Goal: Information Seeking & Learning: Learn about a topic

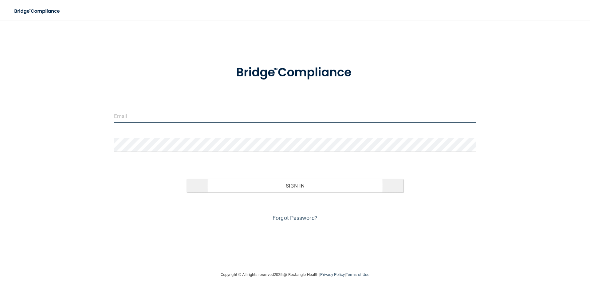
type input "maddison.fletcher03@gmail.com"
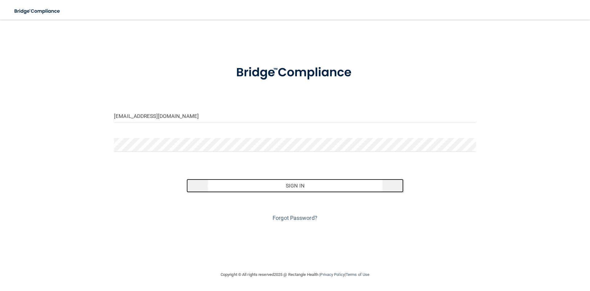
click at [273, 185] on button "Sign In" at bounding box center [295, 186] width 217 height 14
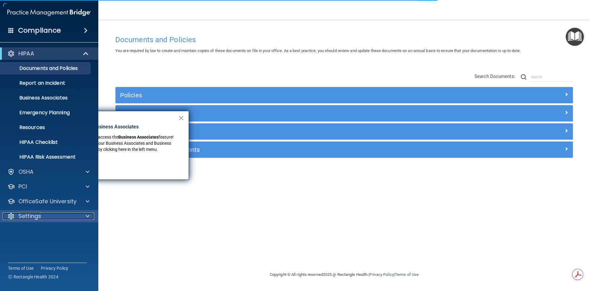
click at [85, 214] on div at bounding box center [86, 215] width 15 height 7
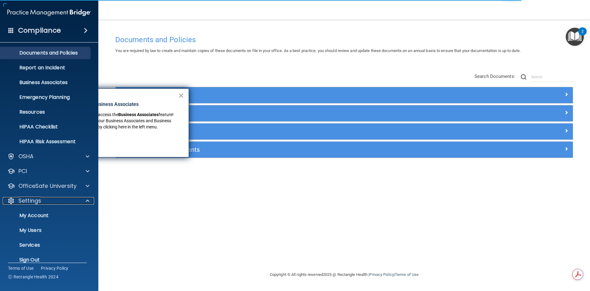
scroll to position [24, 0]
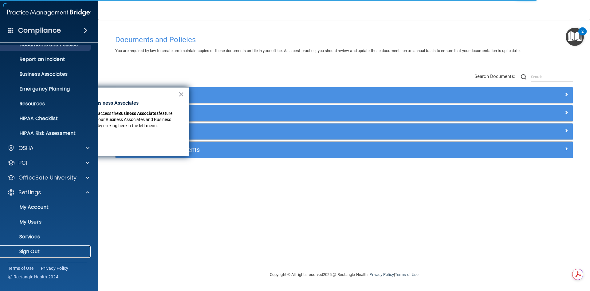
click at [24, 247] on link "Sign Out" at bounding box center [42, 251] width 97 height 12
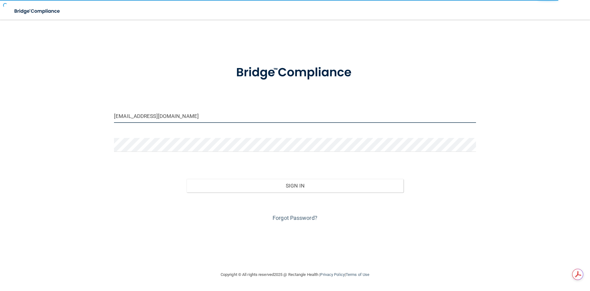
click at [259, 114] on input "[EMAIL_ADDRESS][DOMAIN_NAME]" at bounding box center [295, 116] width 362 height 14
drag, startPoint x: 257, startPoint y: 116, endPoint x: 0, endPoint y: 66, distance: 261.9
click at [0, 66] on main "maddison.fletcher03@gmail.com Invalid email/password. You don't have permission…" at bounding box center [295, 155] width 590 height 271
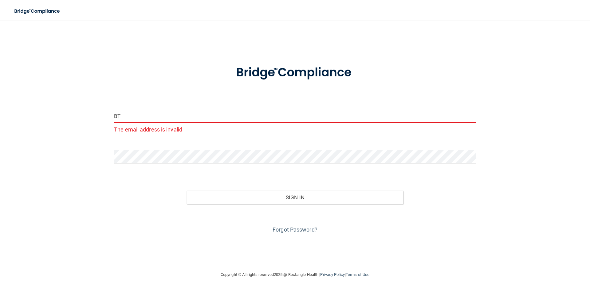
type input "B"
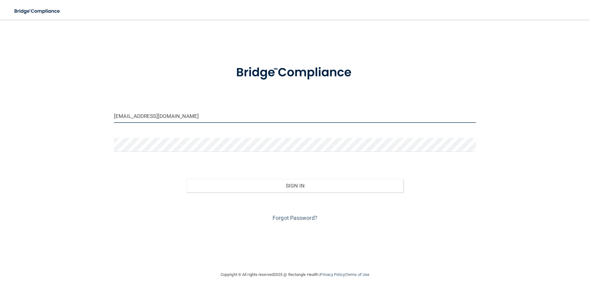
type input "bturley24@yahoo.com"
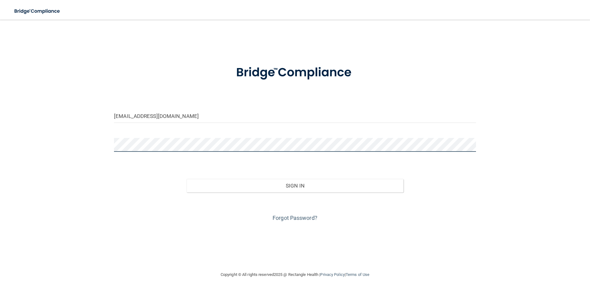
click at [187, 179] on button "Sign In" at bounding box center [295, 186] width 217 height 14
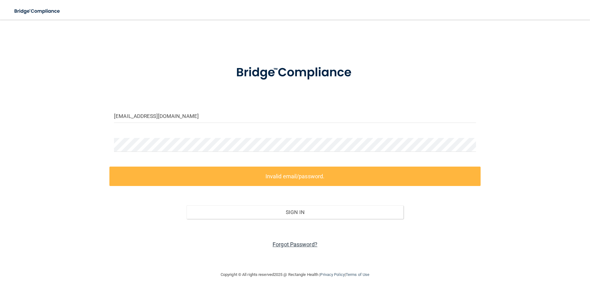
click at [311, 244] on link "Forgot Password?" at bounding box center [295, 244] width 45 height 6
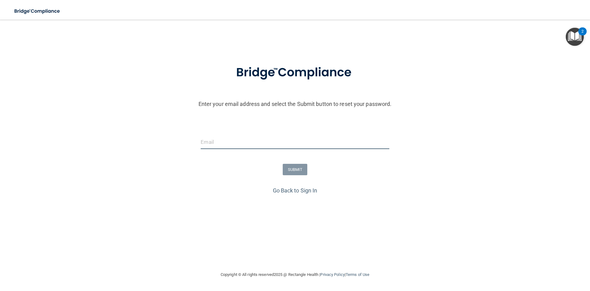
click at [288, 142] on input "email" at bounding box center [295, 142] width 188 height 14
type input "bturley24@yahoo.com"
click at [293, 165] on button "SUBMIT" at bounding box center [295, 169] width 25 height 11
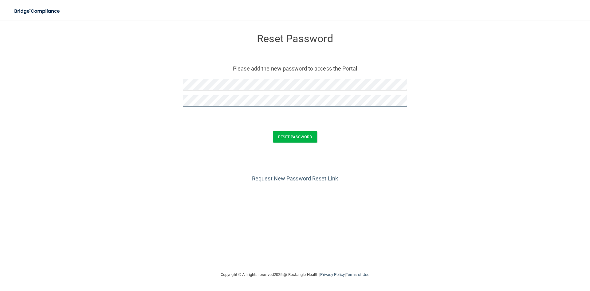
click at [273, 131] on button "Reset Password" at bounding box center [295, 136] width 44 height 11
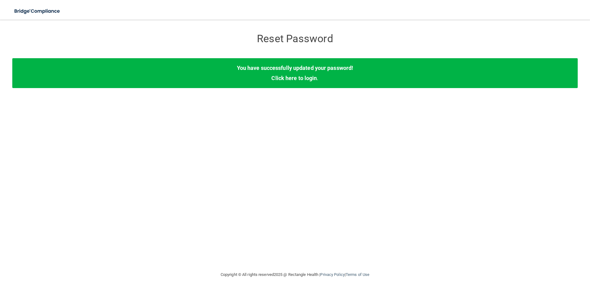
click at [303, 82] on div "You have successfully updated your password! Click here to login ." at bounding box center [295, 73] width 566 height 30
click at [306, 79] on link "Click here to login" at bounding box center [295, 78] width 46 height 6
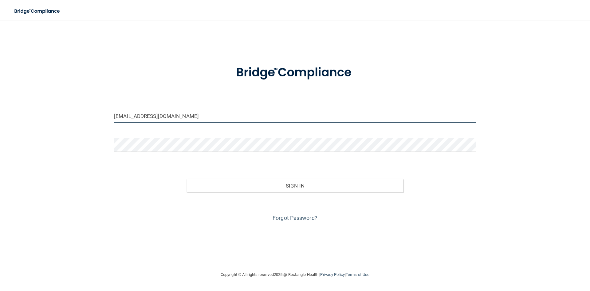
click at [235, 117] on input "[EMAIL_ADDRESS][DOMAIN_NAME]" at bounding box center [295, 116] width 362 height 14
drag, startPoint x: 204, startPoint y: 113, endPoint x: 32, endPoint y: 103, distance: 172.5
click at [36, 104] on div "maddison.fletcher03@gmail.com Invalid email/password. You don't have permission…" at bounding box center [295, 145] width 566 height 239
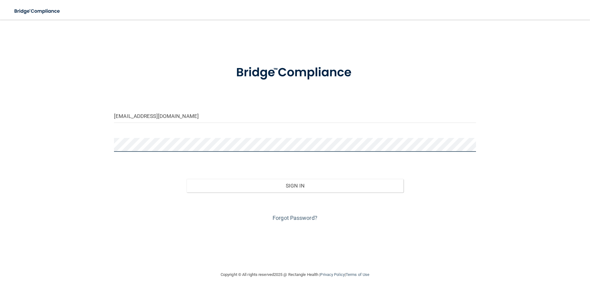
click at [187, 179] on button "Sign In" at bounding box center [295, 186] width 217 height 14
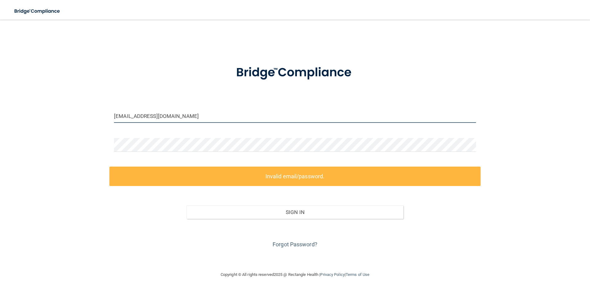
click at [151, 110] on input "turleydmd@yahoo.com" at bounding box center [295, 116] width 362 height 14
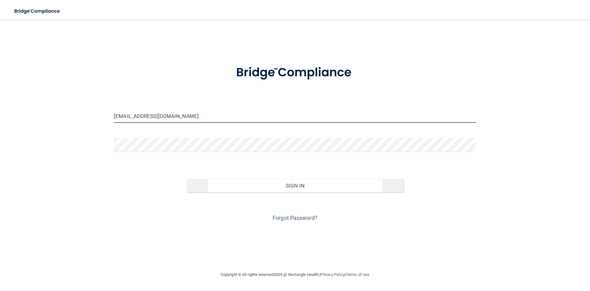
type input "[EMAIL_ADDRESS][DOMAIN_NAME]"
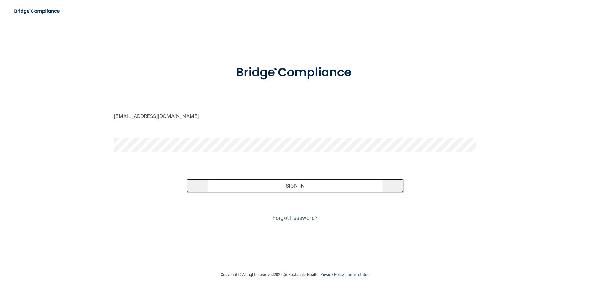
click at [348, 188] on button "Sign In" at bounding box center [295, 186] width 217 height 14
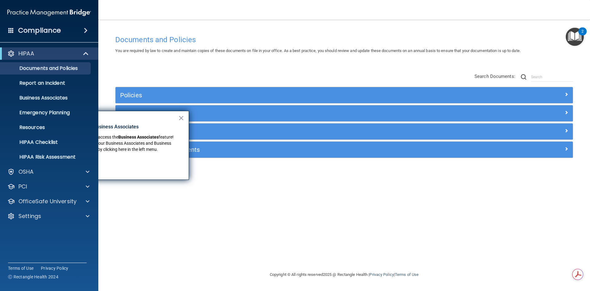
click at [186, 121] on div "× New Location for Business Associates We've made it easier to access the Busin…" at bounding box center [116, 145] width 148 height 69
click at [181, 117] on button "×" at bounding box center [181, 118] width 6 height 10
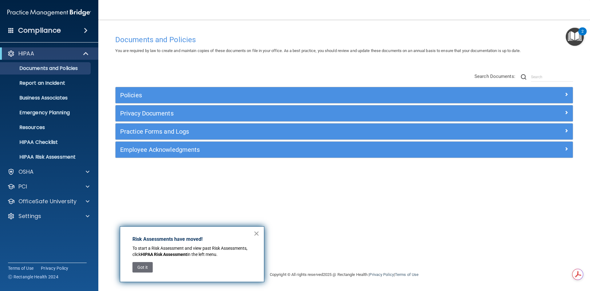
click at [258, 230] on button "×" at bounding box center [257, 233] width 6 height 10
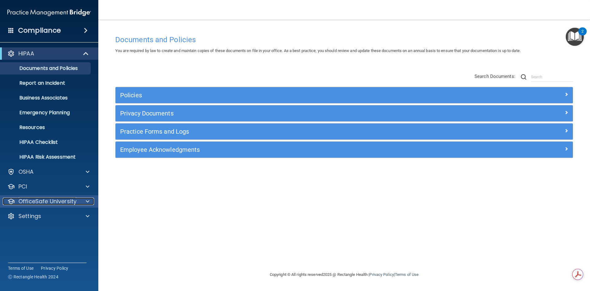
click at [44, 198] on p "OfficeSafe University" at bounding box center [47, 200] width 58 height 7
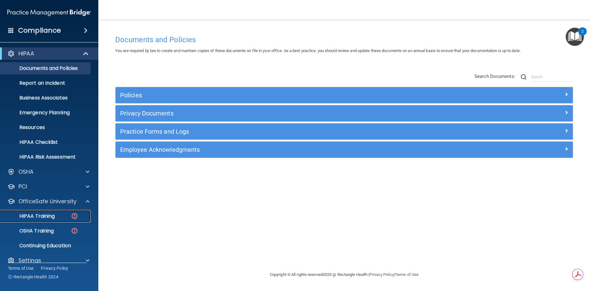
click at [45, 213] on p "HIPAA Training" at bounding box center [29, 216] width 51 height 6
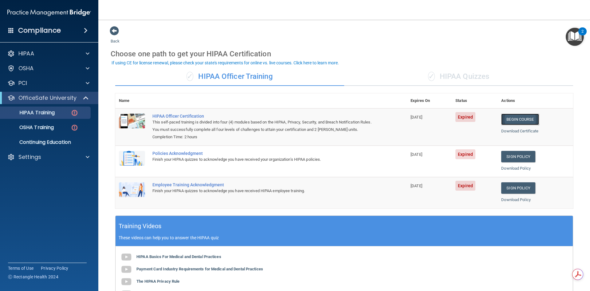
click at [502, 115] on link "Begin Course" at bounding box center [521, 118] width 38 height 11
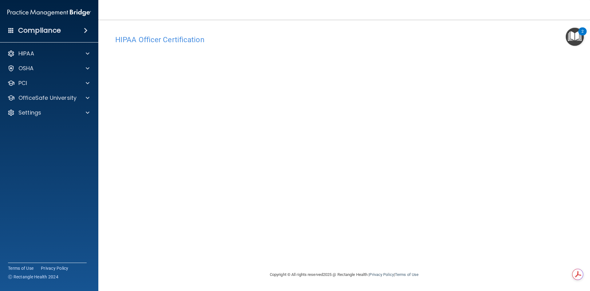
click at [381, 250] on div "HIPAA Officer Certification This course doesn’t expire until 07/17/2025. Are yo…" at bounding box center [344, 151] width 467 height 239
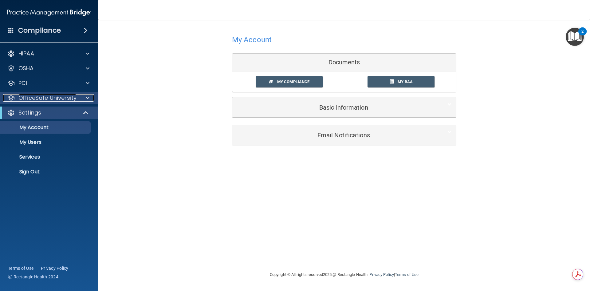
click at [36, 101] on p "OfficeSafe University" at bounding box center [47, 97] width 58 height 7
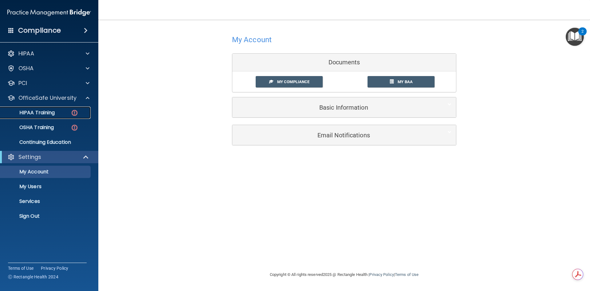
click at [36, 114] on p "HIPAA Training" at bounding box center [29, 112] width 51 height 6
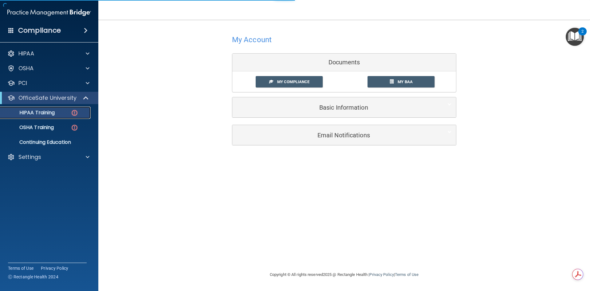
click at [36, 114] on p "HIPAA Training" at bounding box center [29, 112] width 51 height 6
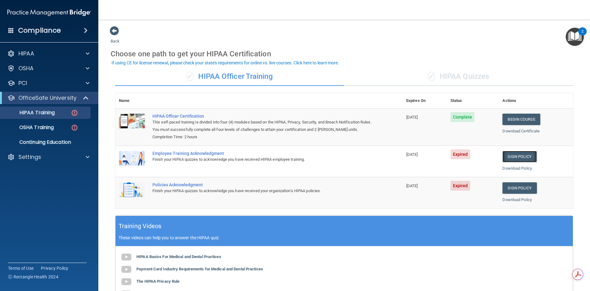
click at [504, 159] on link "Sign Policy" at bounding box center [520, 156] width 34 height 11
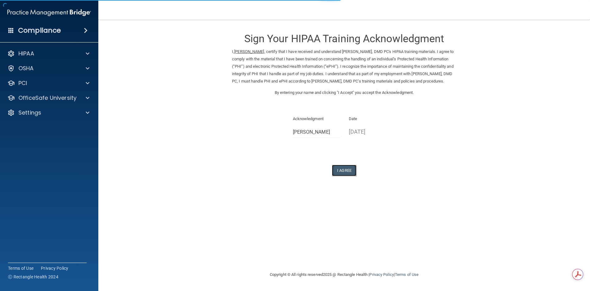
click at [338, 175] on button "I Agree" at bounding box center [344, 170] width 25 height 11
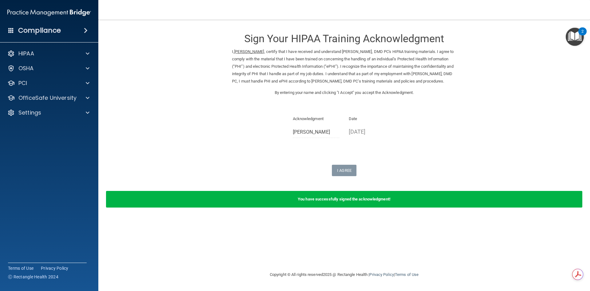
click at [351, 184] on form "Sign Your HIPAA Training Acknowledgment I, [PERSON_NAME] , certify that I have …" at bounding box center [344, 120] width 467 height 189
click at [342, 184] on form "Sign Your HIPAA Training Acknowledgment I, [PERSON_NAME] , certify that I have …" at bounding box center [344, 120] width 467 height 189
click at [52, 73] on div "OSHA" at bounding box center [49, 68] width 99 height 12
click at [85, 100] on div at bounding box center [86, 97] width 15 height 7
click at [42, 109] on p "HIPAA Training" at bounding box center [29, 112] width 51 height 6
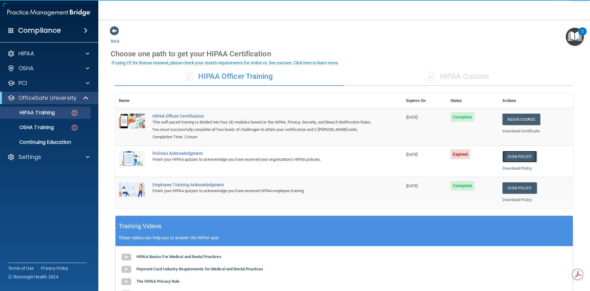
click at [505, 158] on link "Sign Policy" at bounding box center [520, 156] width 34 height 11
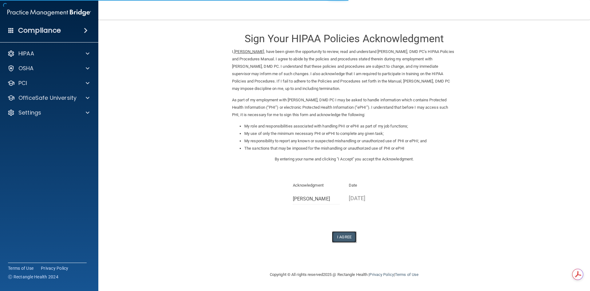
click at [355, 239] on button "I Agree" at bounding box center [344, 236] width 25 height 11
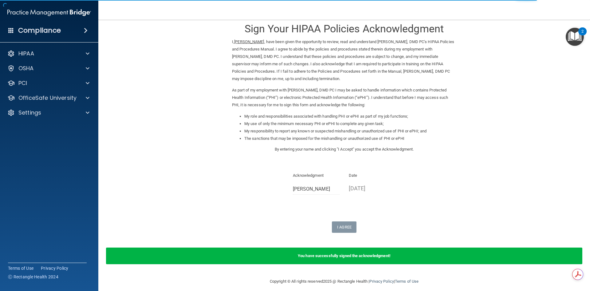
scroll to position [15, 0]
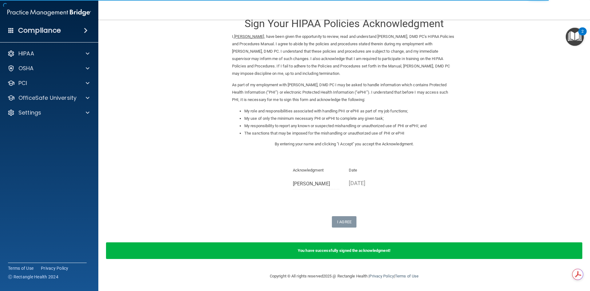
click at [362, 178] on p "10/01/2025" at bounding box center [372, 183] width 47 height 10
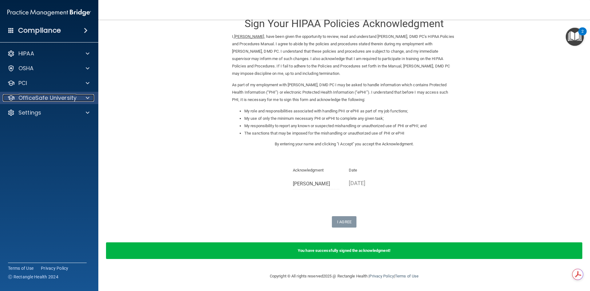
click at [91, 95] on div at bounding box center [86, 97] width 15 height 7
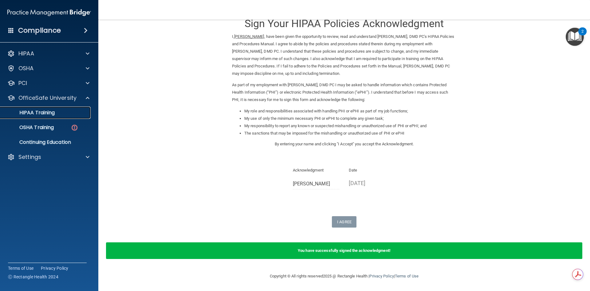
click at [63, 116] on link "HIPAA Training" at bounding box center [42, 112] width 97 height 12
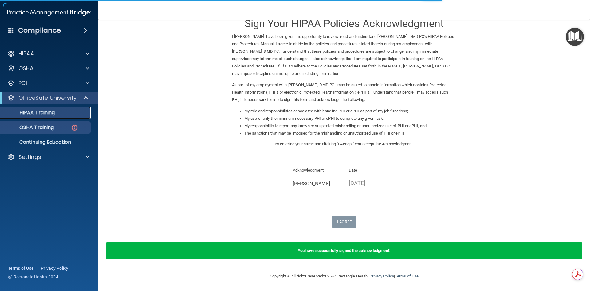
scroll to position [116, 0]
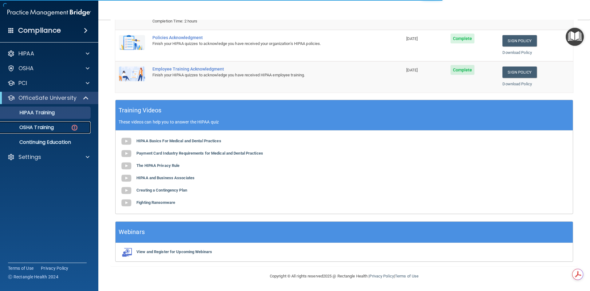
click at [62, 127] on div "OSHA Training" at bounding box center [46, 127] width 84 height 6
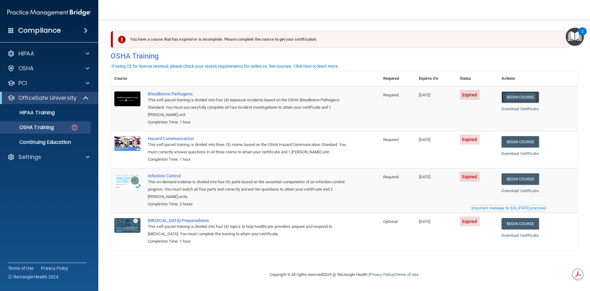
click at [527, 97] on link "Begin Course" at bounding box center [521, 96] width 38 height 11
click at [34, 127] on p "OSHA Training" at bounding box center [29, 127] width 50 height 6
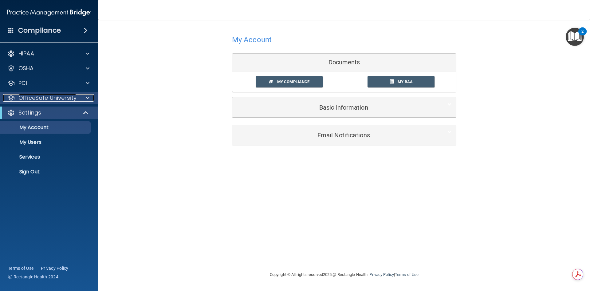
click at [40, 97] on p "OfficeSafe University" at bounding box center [47, 97] width 58 height 7
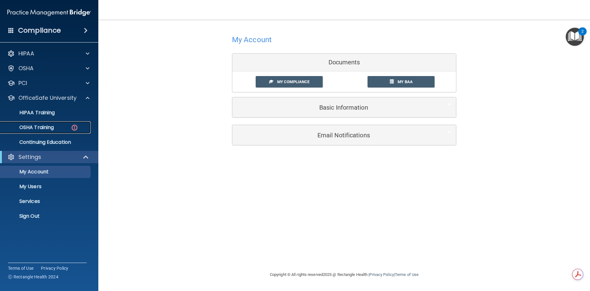
click at [37, 124] on p "OSHA Training" at bounding box center [29, 127] width 50 height 6
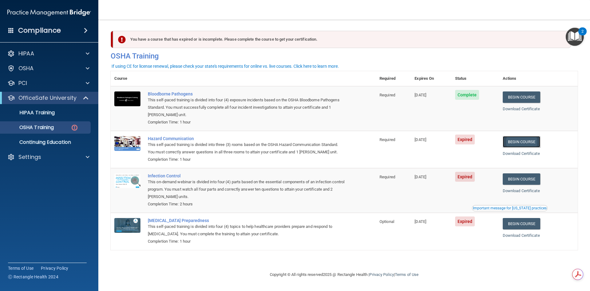
click at [522, 139] on link "Begin Course" at bounding box center [522, 141] width 38 height 11
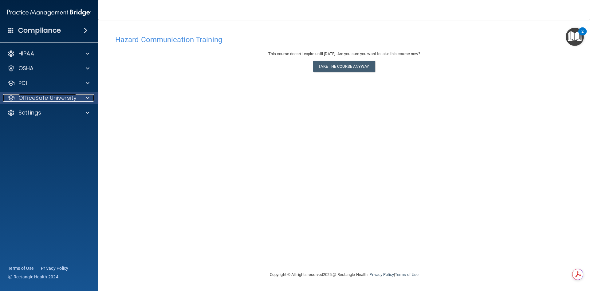
click at [39, 101] on div "OfficeSafe University" at bounding box center [49, 98] width 99 height 12
click at [86, 100] on span at bounding box center [88, 97] width 4 height 7
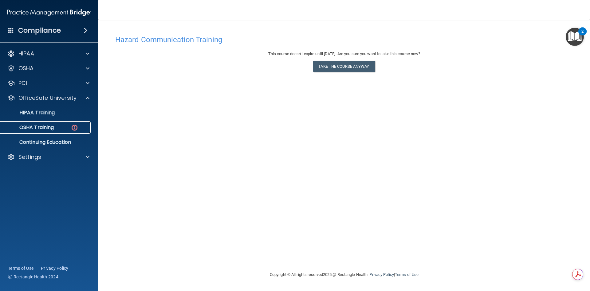
click at [61, 127] on div "OSHA Training" at bounding box center [46, 127] width 84 height 6
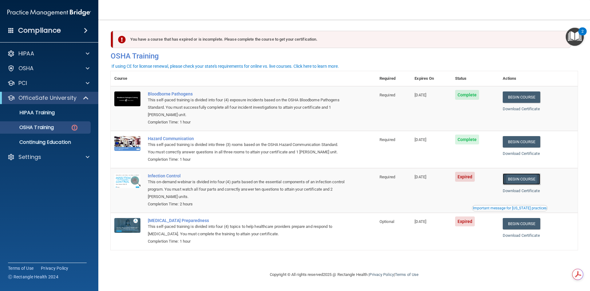
click at [524, 179] on link "Begin Course" at bounding box center [522, 178] width 38 height 11
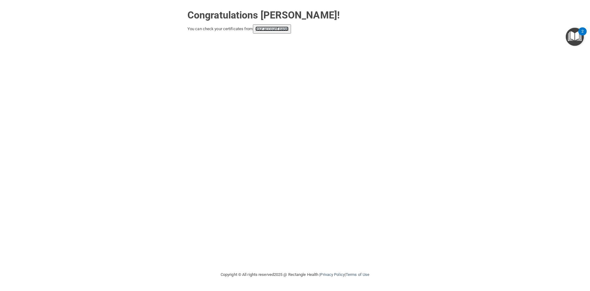
click at [262, 27] on link "your account page!" at bounding box center [273, 28] width 34 height 5
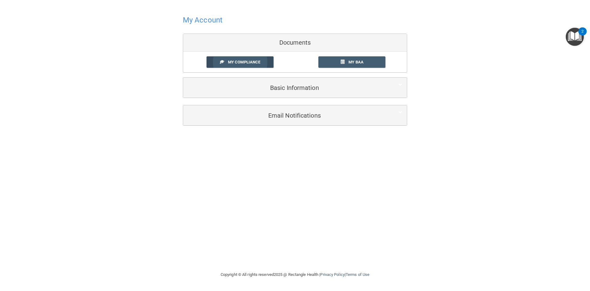
drag, startPoint x: 266, startPoint y: 54, endPoint x: 264, endPoint y: 60, distance: 6.2
click at [266, 56] on div "My Compliance My Compliance My BAA" at bounding box center [295, 62] width 224 height 21
click at [264, 60] on link "My Compliance" at bounding box center [240, 61] width 67 height 11
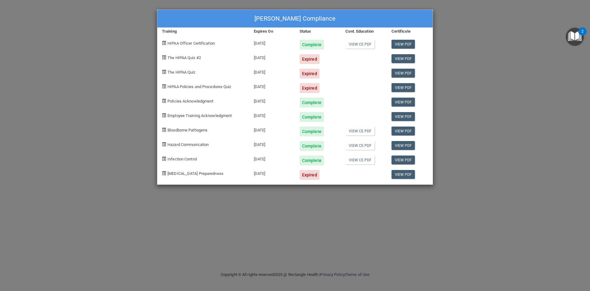
click at [82, 77] on div "Brandon Turley's Compliance Training Expires On Status Cont. Education Certific…" at bounding box center [295, 145] width 590 height 291
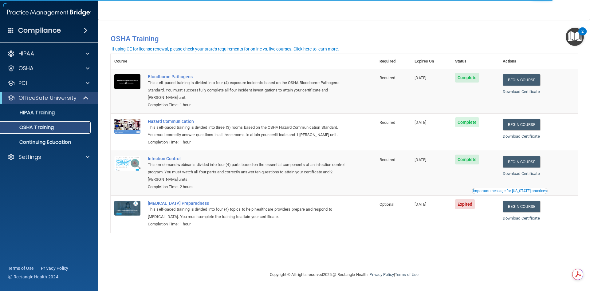
click at [31, 129] on p "OSHA Training" at bounding box center [29, 127] width 50 height 6
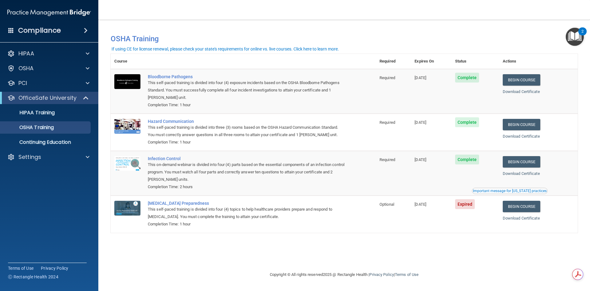
click at [492, 190] on div "Important message for [US_STATE] practices" at bounding box center [510, 191] width 74 height 4
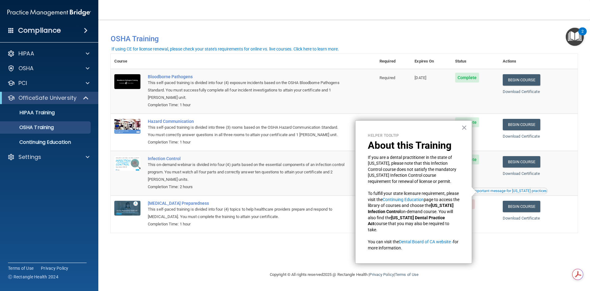
click at [492, 190] on div "Important message for [US_STATE] practices" at bounding box center [510, 191] width 74 height 4
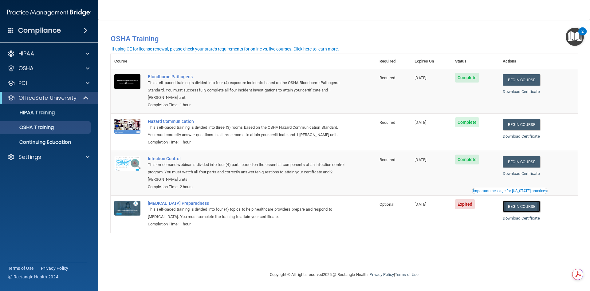
click at [516, 208] on link "Begin Course" at bounding box center [522, 205] width 38 height 11
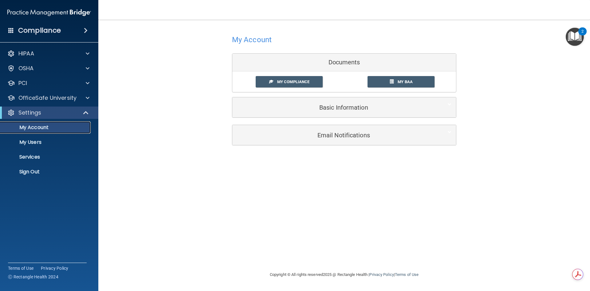
click at [36, 128] on p "My Account" at bounding box center [46, 127] width 84 height 6
click at [41, 93] on div "OfficeSafe University" at bounding box center [49, 98] width 99 height 12
click at [68, 96] on p "OfficeSafe University" at bounding box center [47, 97] width 58 height 7
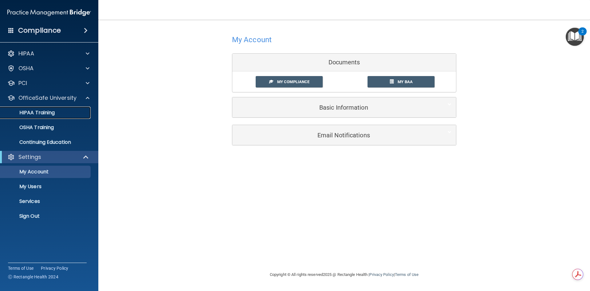
click at [50, 109] on link "HIPAA Training" at bounding box center [42, 112] width 97 height 12
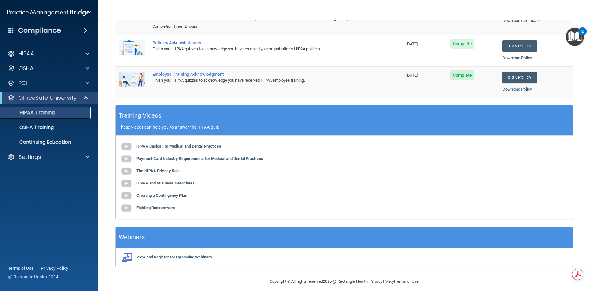
scroll to position [116, 0]
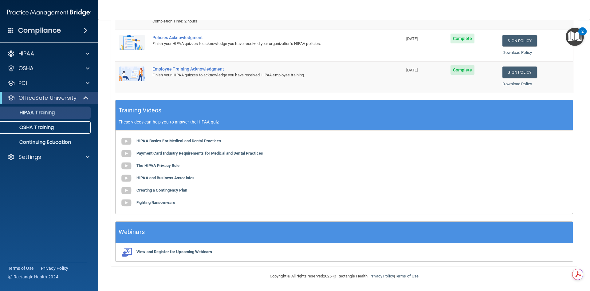
click at [36, 128] on p "OSHA Training" at bounding box center [29, 127] width 50 height 6
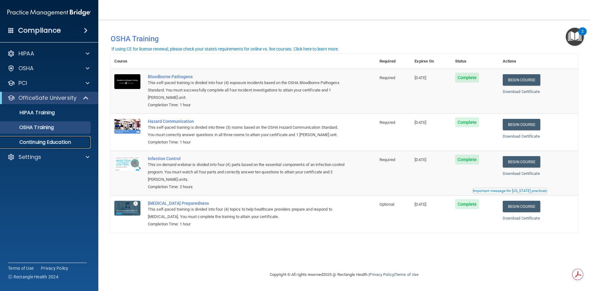
click at [37, 143] on p "Continuing Education" at bounding box center [46, 142] width 84 height 6
